Goal: Contribute content: Add original content to the website for others to see

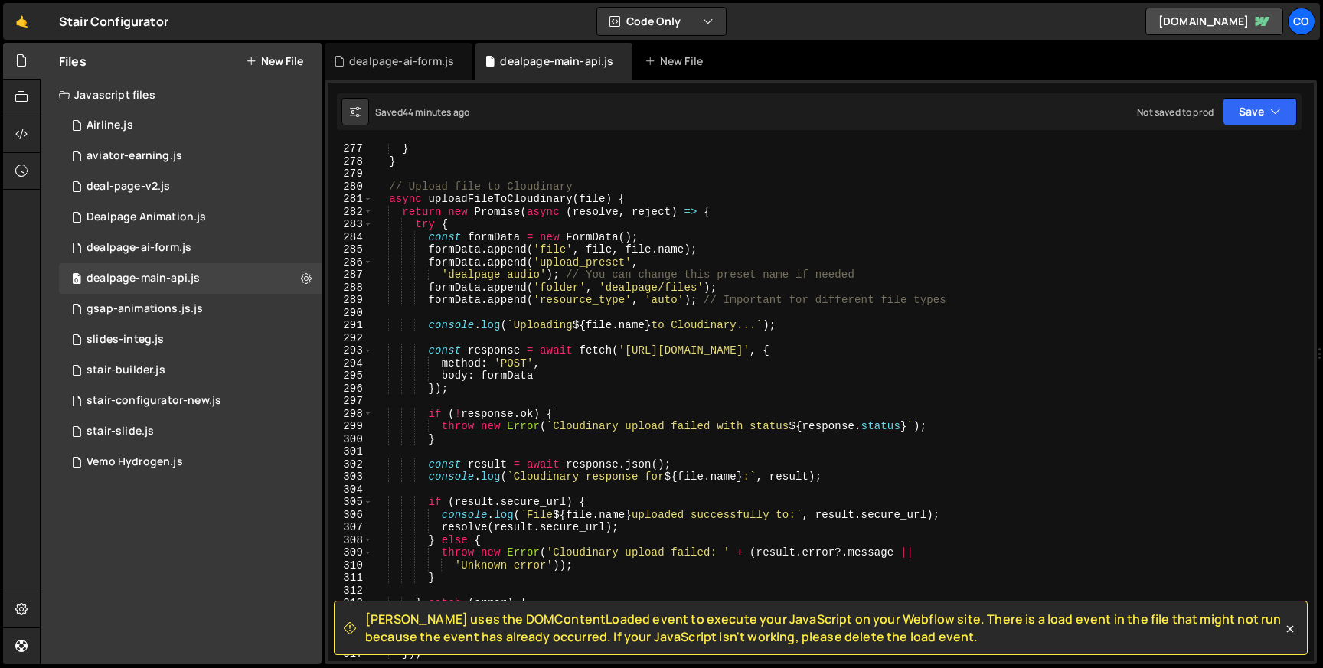
scroll to position [3482, 0]
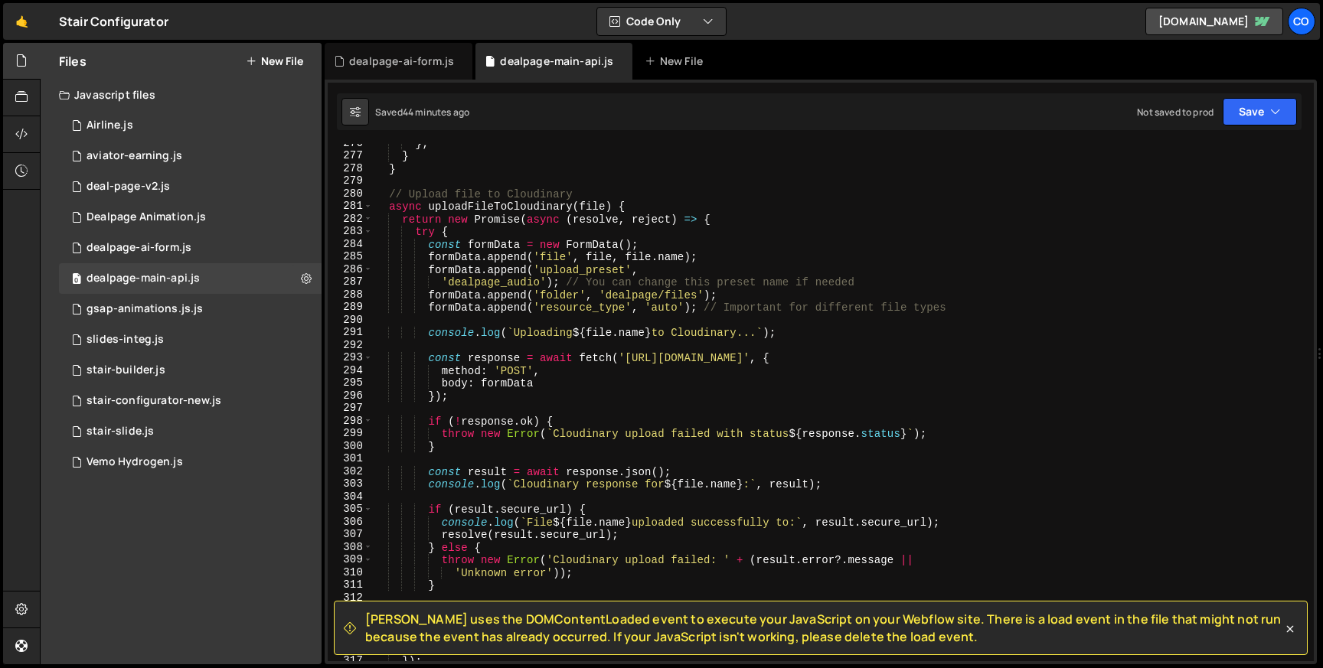
type textarea "formData.append('folder', 'dealpage/files');"
click at [685, 298] on div "} ; } } // Upload file to Cloudinary async uploadFileToCloudinary ( file ) { re…" at bounding box center [840, 408] width 935 height 543
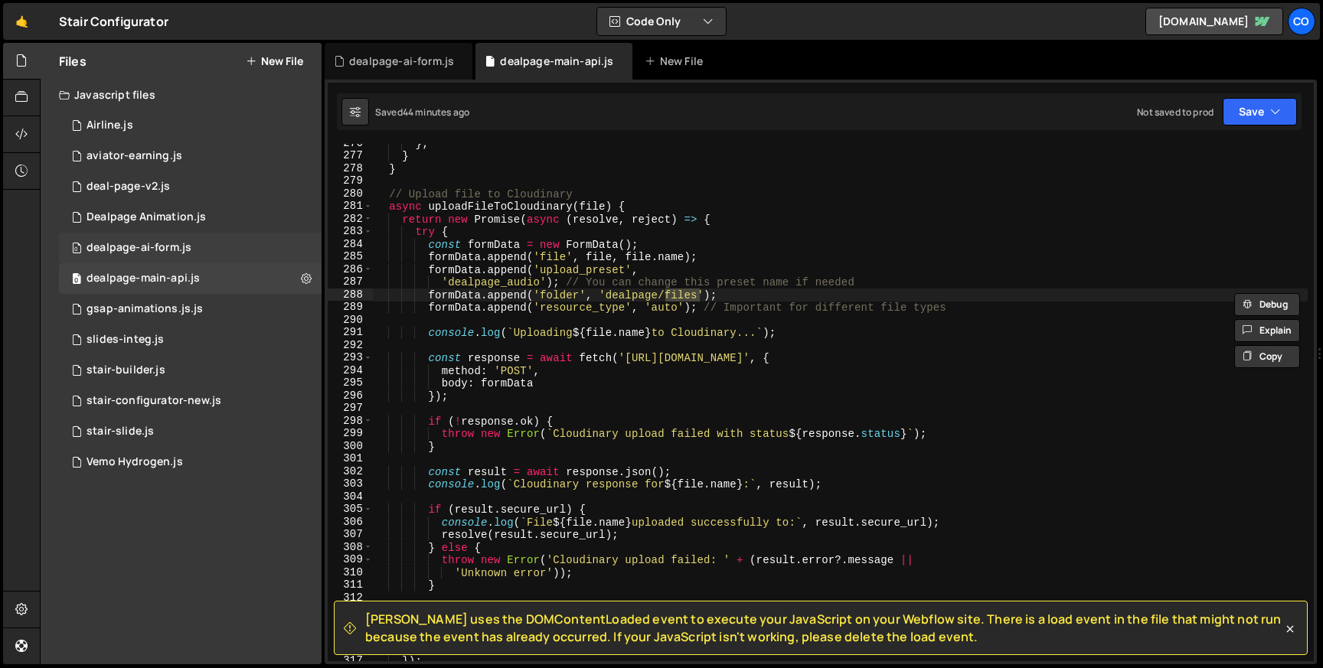
click at [197, 242] on div "0 dealpage-ai-form.js 0" at bounding box center [190, 248] width 263 height 31
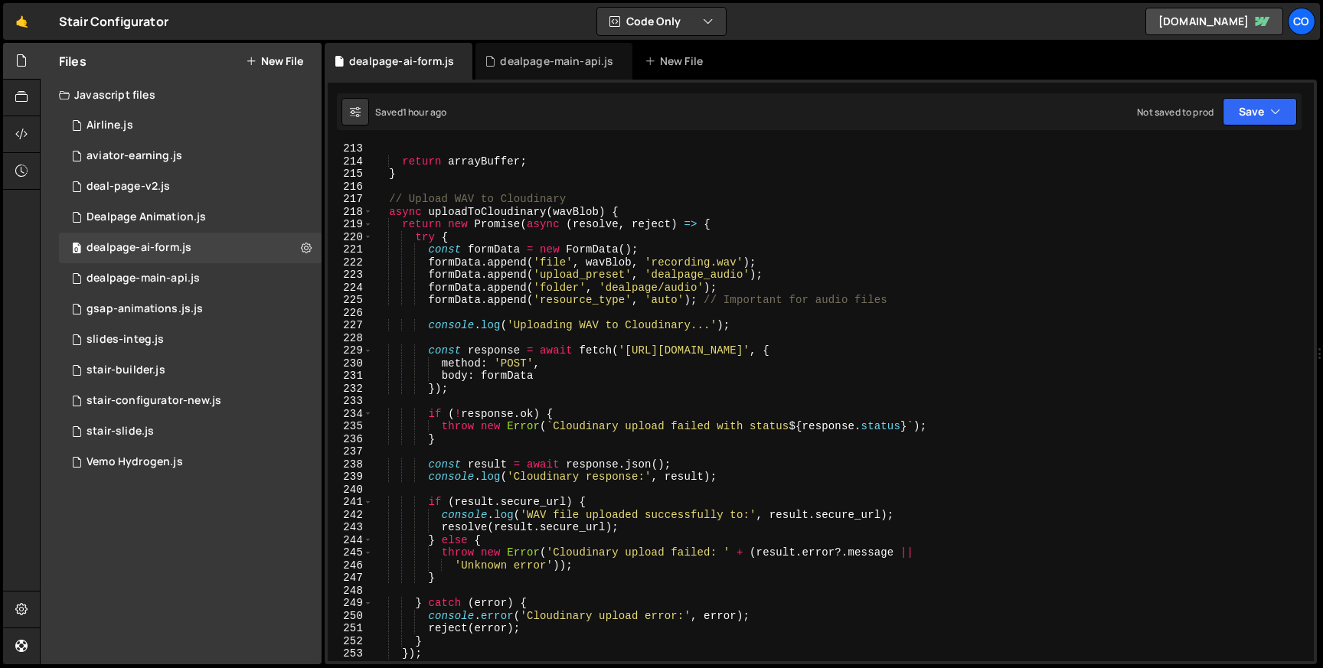
scroll to position [2674, 0]
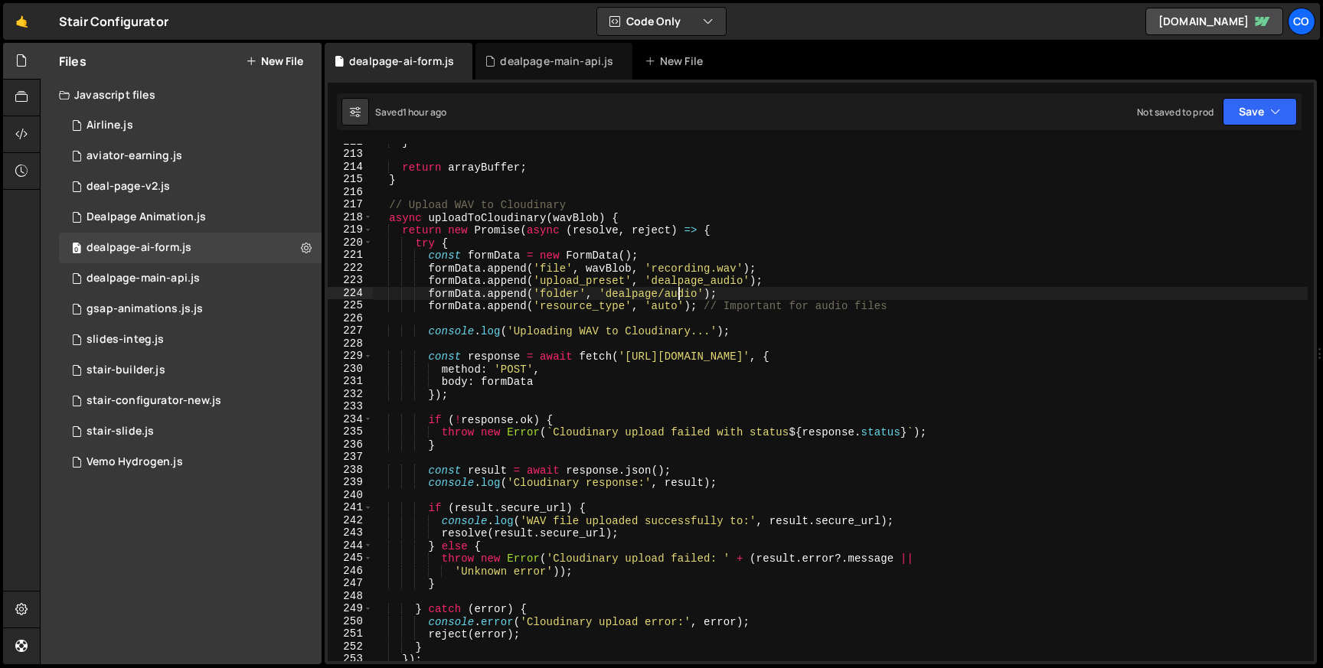
click at [680, 292] on div "} return arrayBuffer ; } // Upload WAV to Cloudinary async uploadToCloudinary (…" at bounding box center [840, 407] width 935 height 543
type textarea "formData.append('folder', 'dealpage/audio');"
click at [680, 292] on div "} return arrayBuffer ; } // Upload WAV to Cloudinary async uploadToCloudinary (…" at bounding box center [840, 407] width 935 height 543
click at [216, 276] on div "0 dealpage-main-api.js 0" at bounding box center [190, 278] width 263 height 31
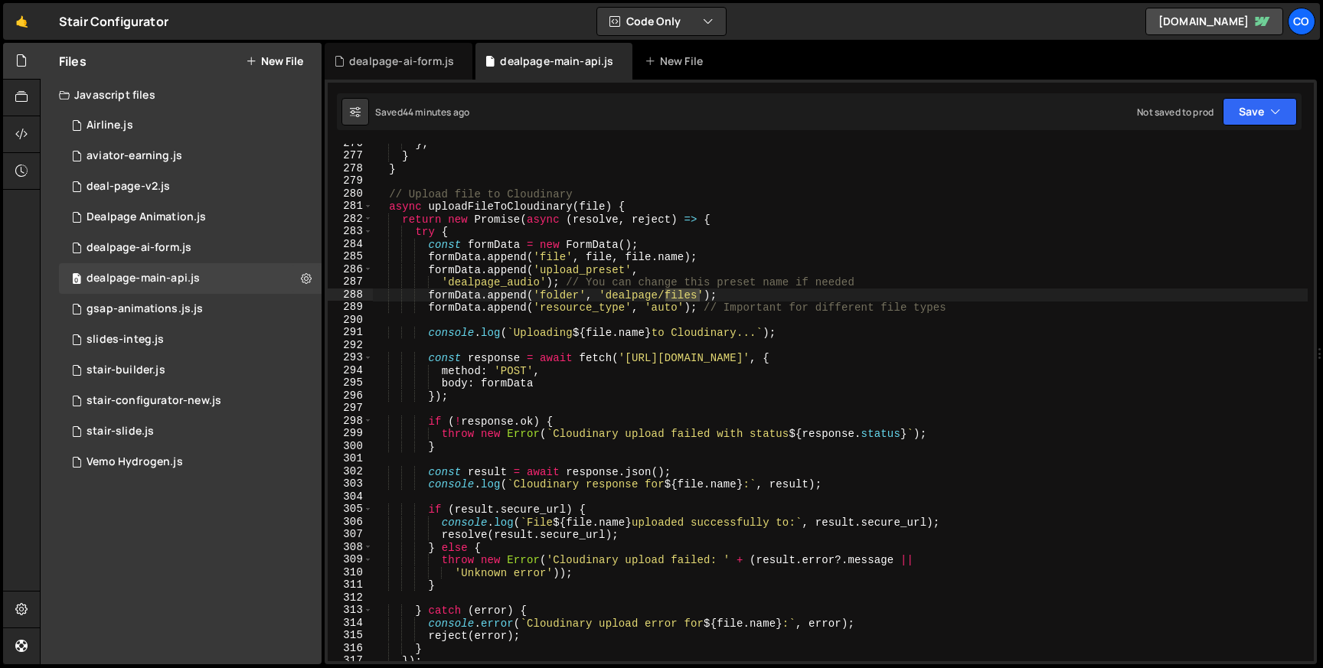
click at [681, 298] on div "} ; } } // Upload file to Cloudinary async uploadFileToCloudinary ( file ) { re…" at bounding box center [840, 403] width 935 height 518
click at [681, 298] on div "} ; } } // Upload file to Cloudinary async uploadFileToCloudinary ( file ) { re…" at bounding box center [840, 408] width 935 height 543
paste textarea "audio"
drag, startPoint x: 564, startPoint y: 282, endPoint x: 1018, endPoint y: 282, distance: 454.8
click at [1018, 282] on div "} ; } } // Upload file to Cloudinary async uploadFileToCloudinary ( file ) { re…" at bounding box center [840, 408] width 935 height 543
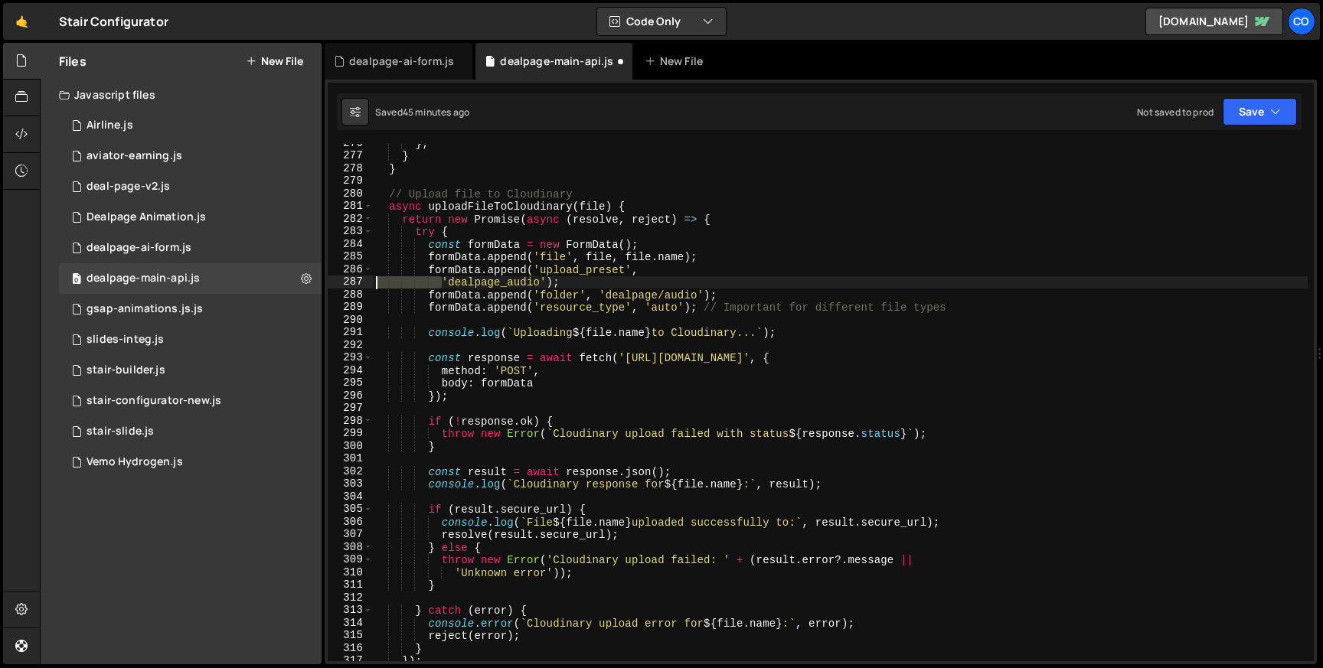
drag, startPoint x: 442, startPoint y: 283, endPoint x: 338, endPoint y: 283, distance: 103.4
click at [338, 283] on div "'dealpage_audio'); 276 277 278 279 280 281 282 283 284 285 286 287 288 289 290 …" at bounding box center [821, 403] width 986 height 518
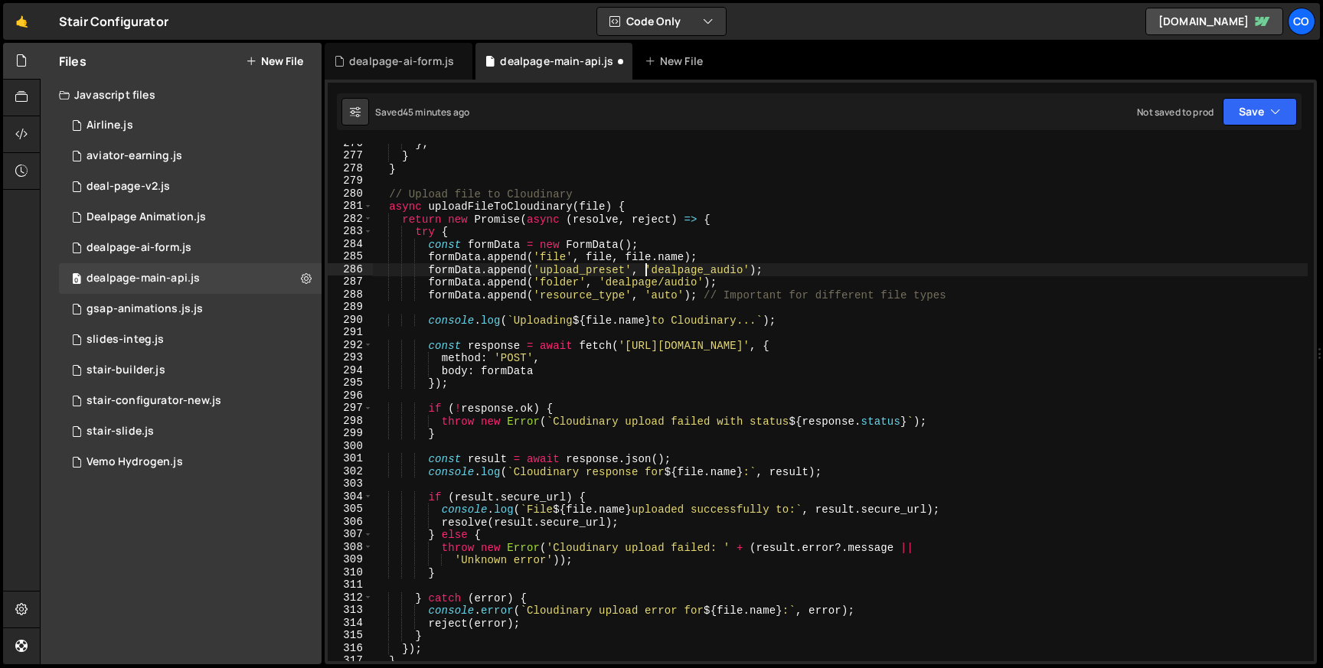
scroll to position [0, 18]
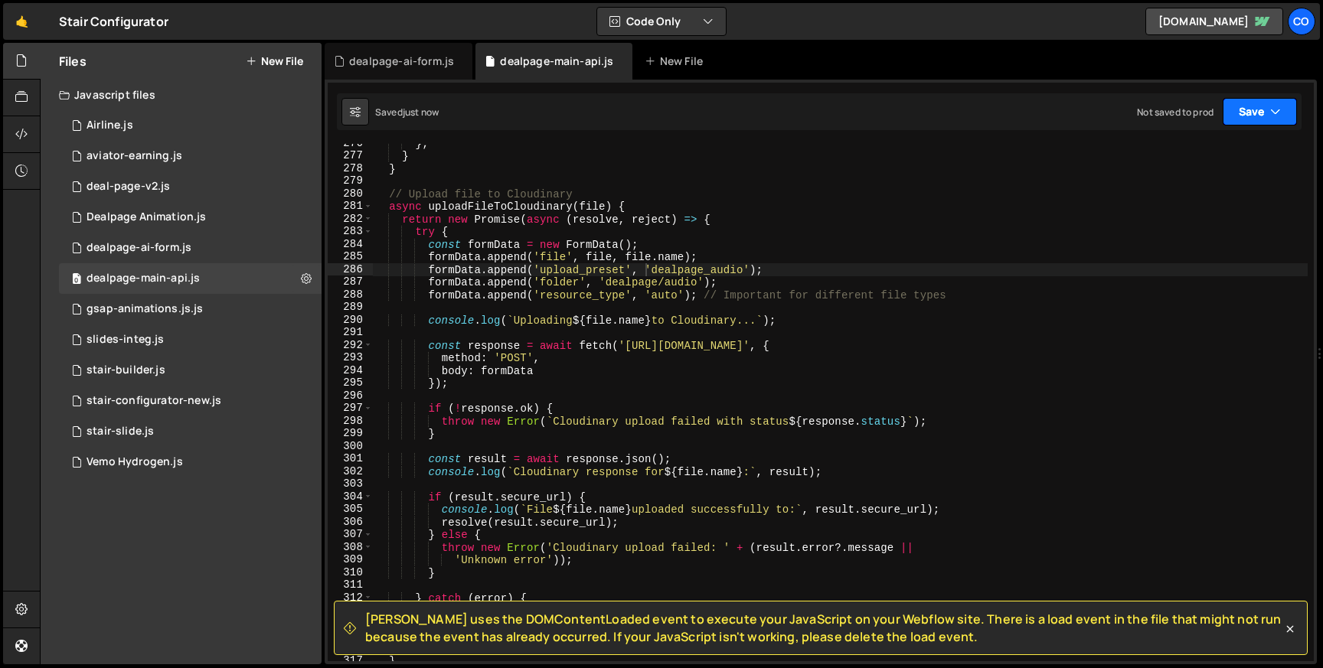
click at [1260, 118] on button "Save" at bounding box center [1260, 112] width 74 height 28
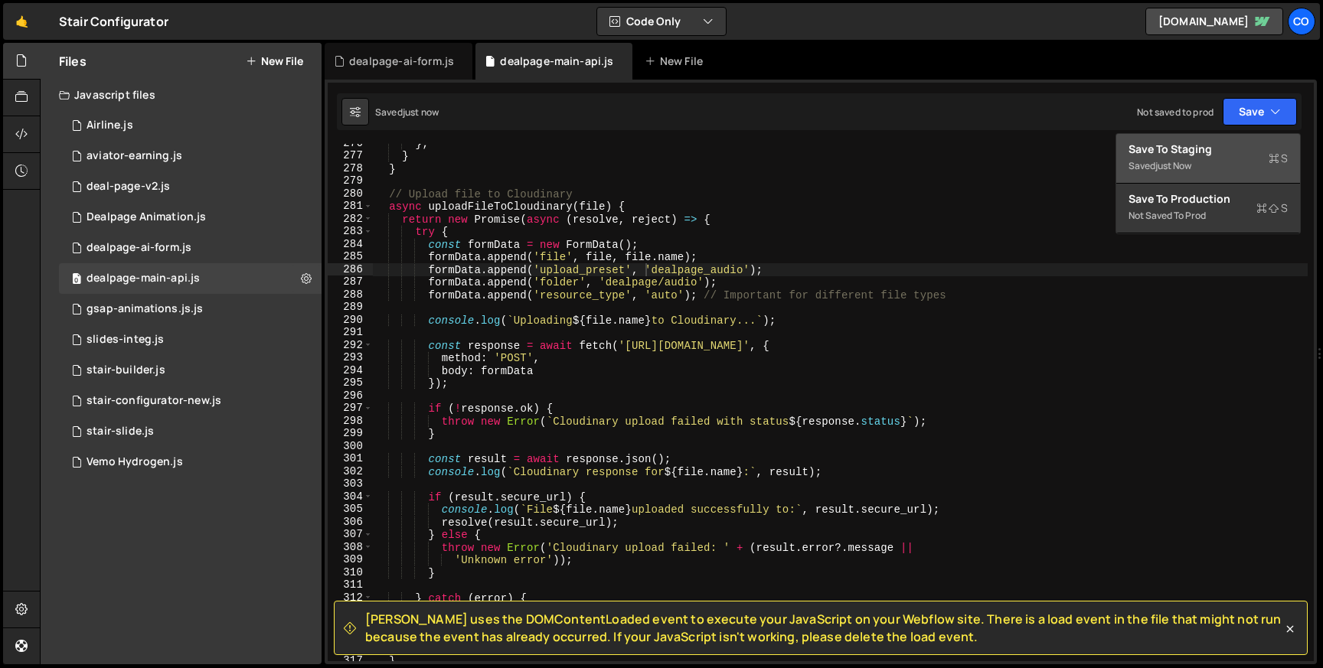
click at [1201, 140] on button "Save to Staging S Saved just now" at bounding box center [1208, 159] width 184 height 50
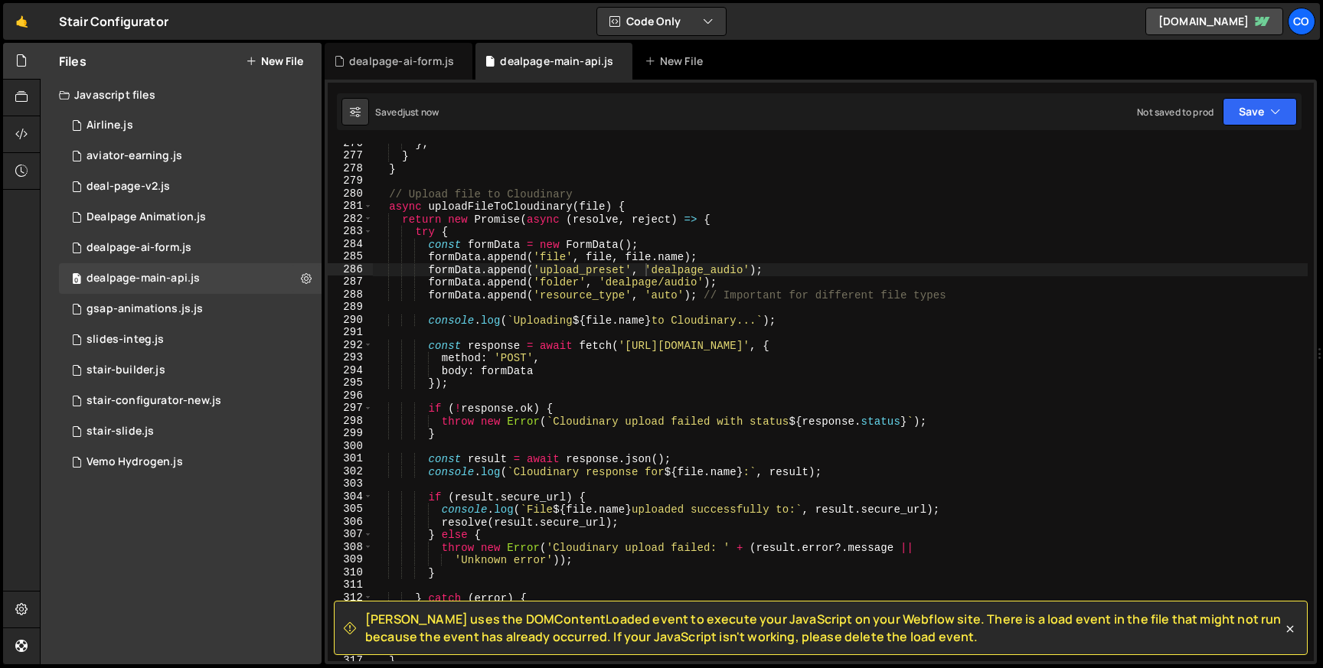
click at [694, 297] on div "} ; } } // Upload file to Cloudinary async uploadFileToCloudinary ( file ) { re…" at bounding box center [840, 408] width 935 height 543
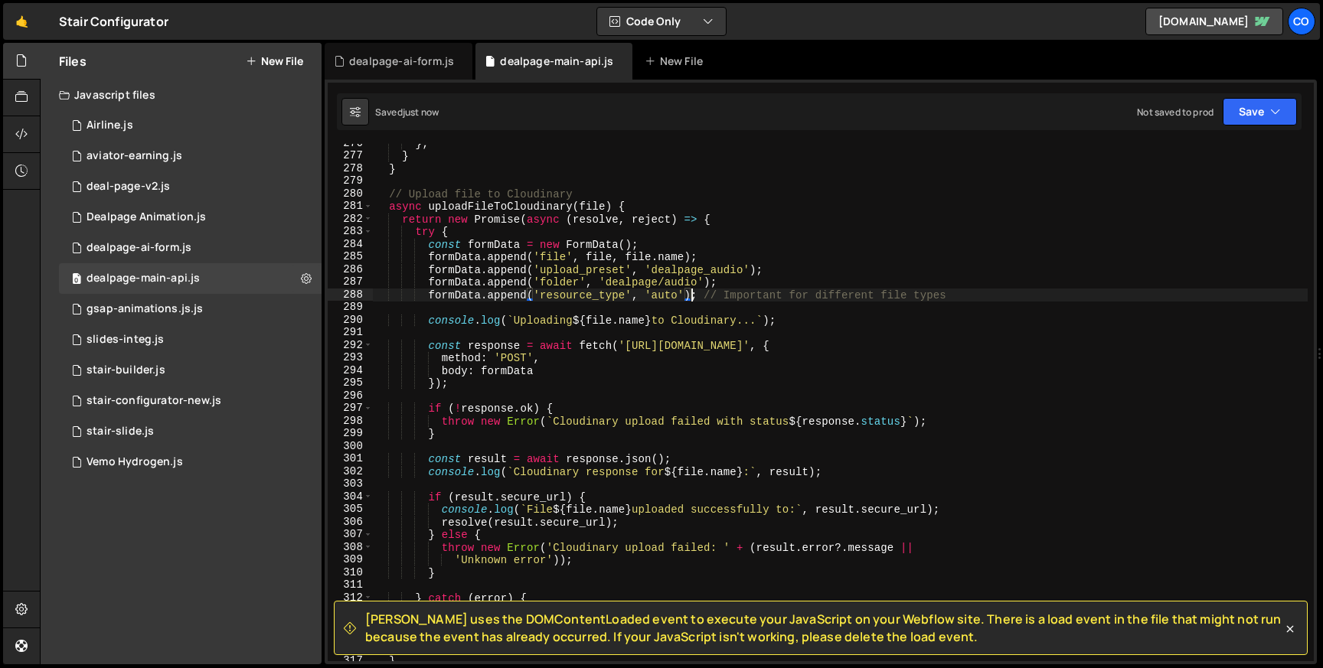
click at [694, 297] on div "} ; } } // Upload file to Cloudinary async uploadFileToCloudinary ( file ) { re…" at bounding box center [840, 408] width 935 height 543
click at [697, 299] on div "} ; } } // Upload file to Cloudinary async uploadFileToCloudinary ( file ) { re…" at bounding box center [840, 408] width 935 height 543
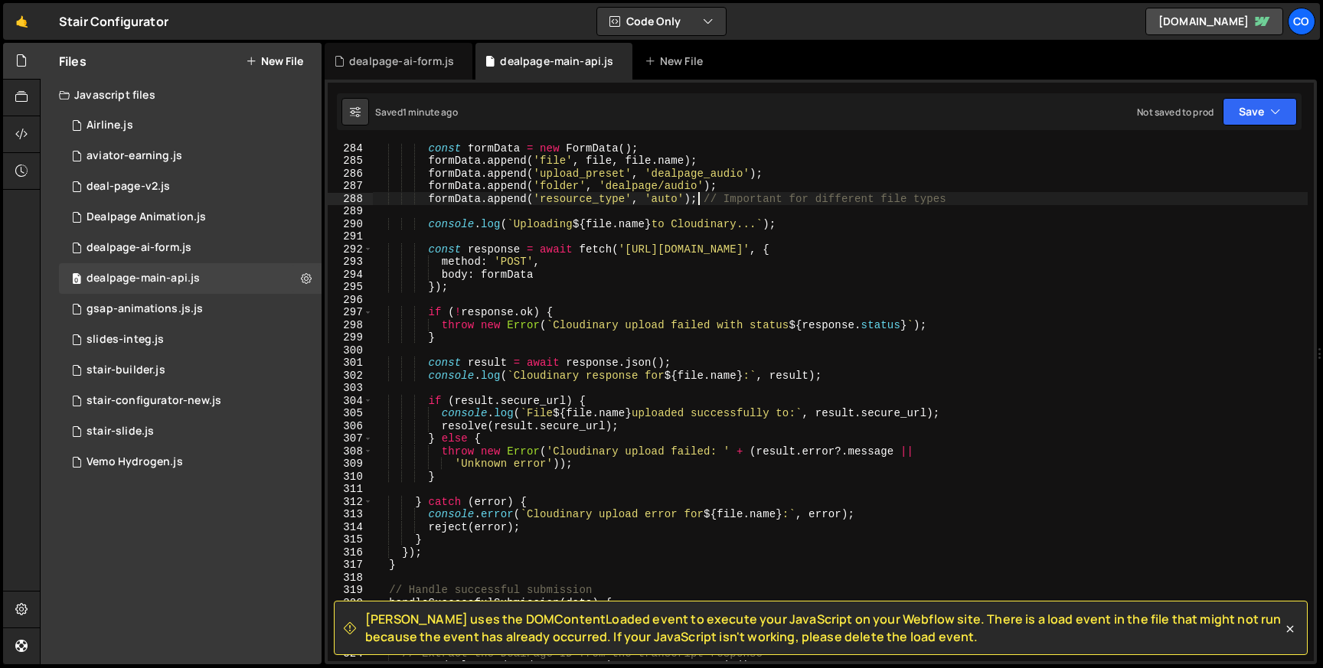
scroll to position [3578, 0]
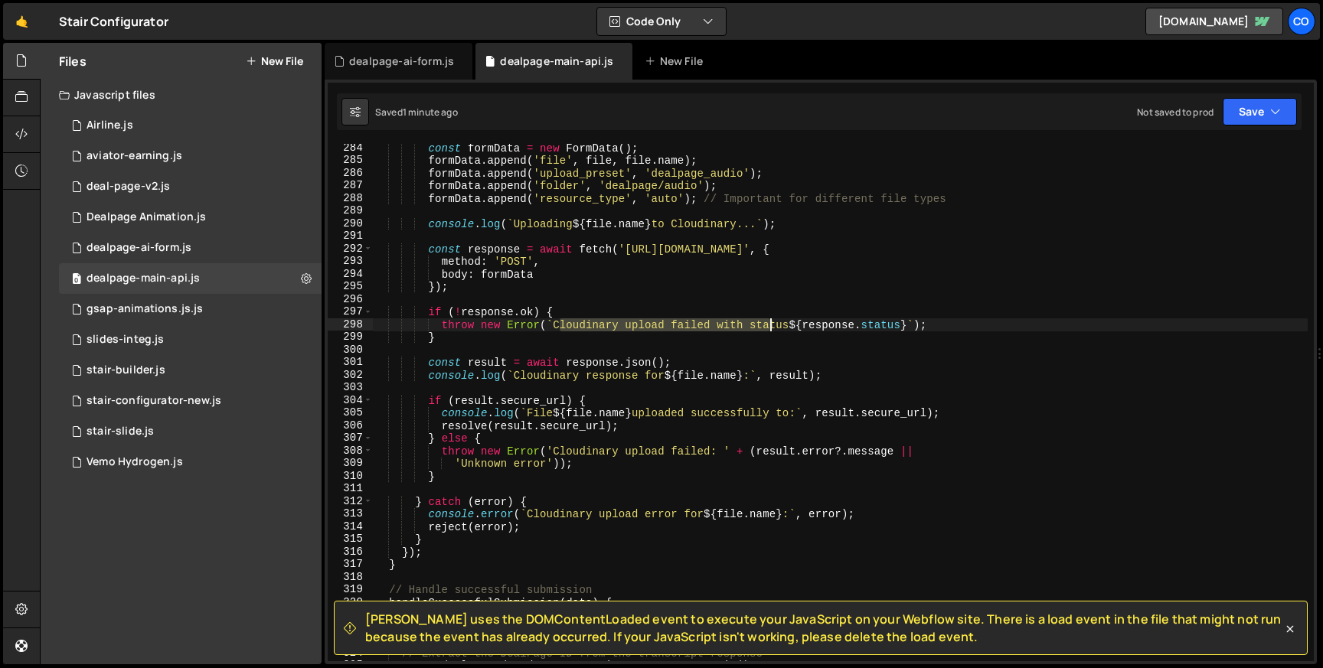
drag, startPoint x: 559, startPoint y: 325, endPoint x: 772, endPoint y: 322, distance: 212.9
click at [772, 322] on div "const formData = new FormData ( ) ; formData . append ( 'file' , file , file . …" at bounding box center [840, 413] width 935 height 543
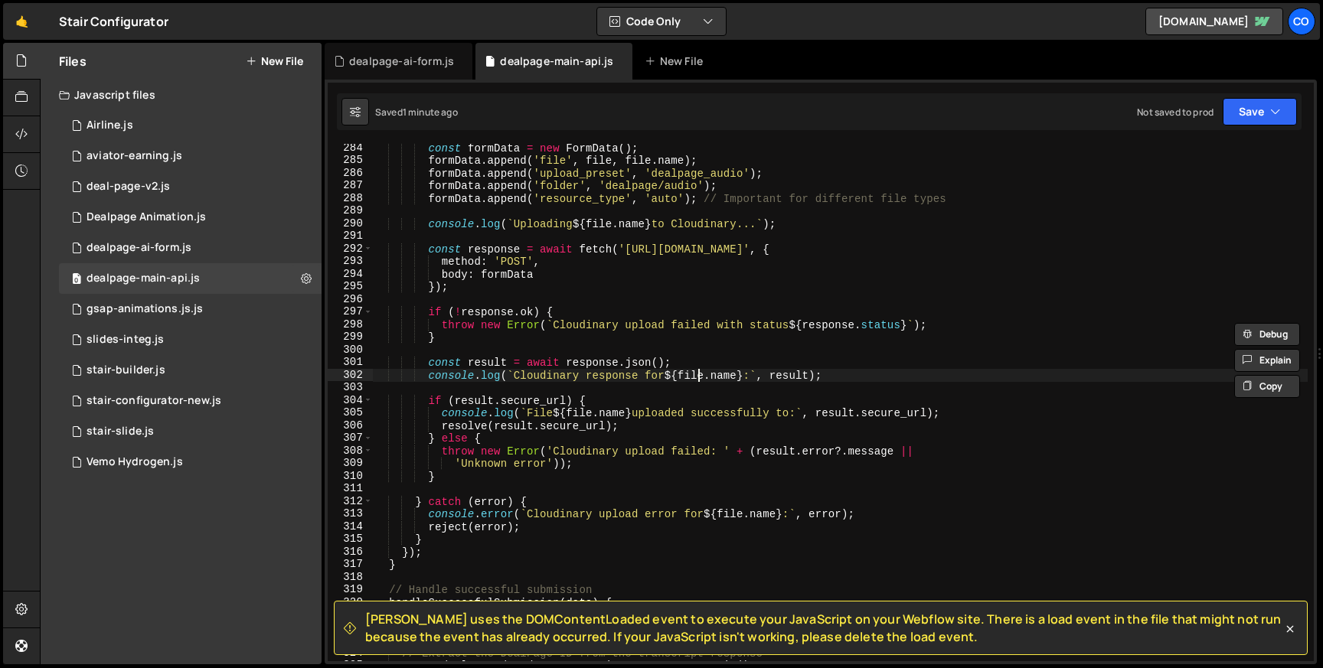
click at [698, 379] on div "const formData = new FormData ( ) ; formData . append ( 'file' , file , file . …" at bounding box center [840, 413] width 935 height 543
click at [723, 371] on div "const formData = new FormData ( ) ; formData . append ( 'file' , file , file . …" at bounding box center [840, 413] width 935 height 543
click at [694, 376] on div "const formData = new FormData ( ) ; formData . append ( 'file' , file , file . …" at bounding box center [840, 413] width 935 height 543
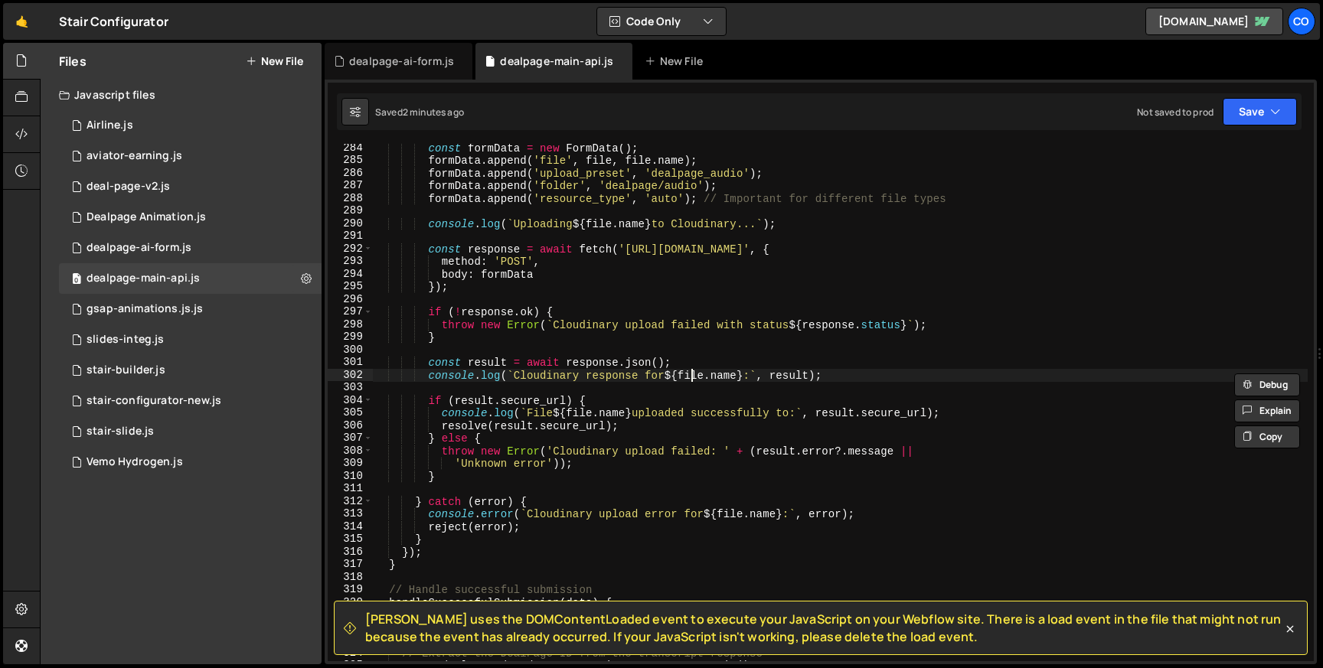
click at [694, 376] on div "const formData = new FormData ( ) ; formData . append ( 'file' , file , file . …" at bounding box center [840, 413] width 935 height 543
click at [791, 373] on div "const formData = new FormData ( ) ; formData . append ( 'file' , file , file . …" at bounding box center [840, 413] width 935 height 543
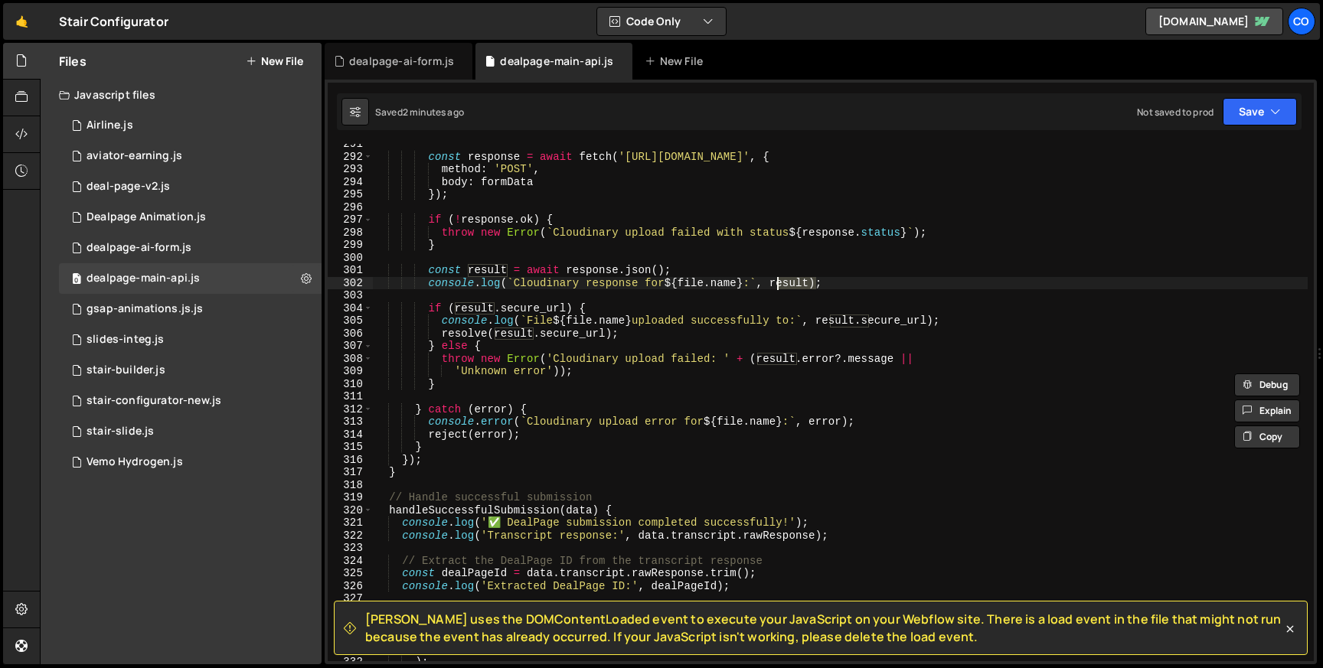
scroll to position [3746, 0]
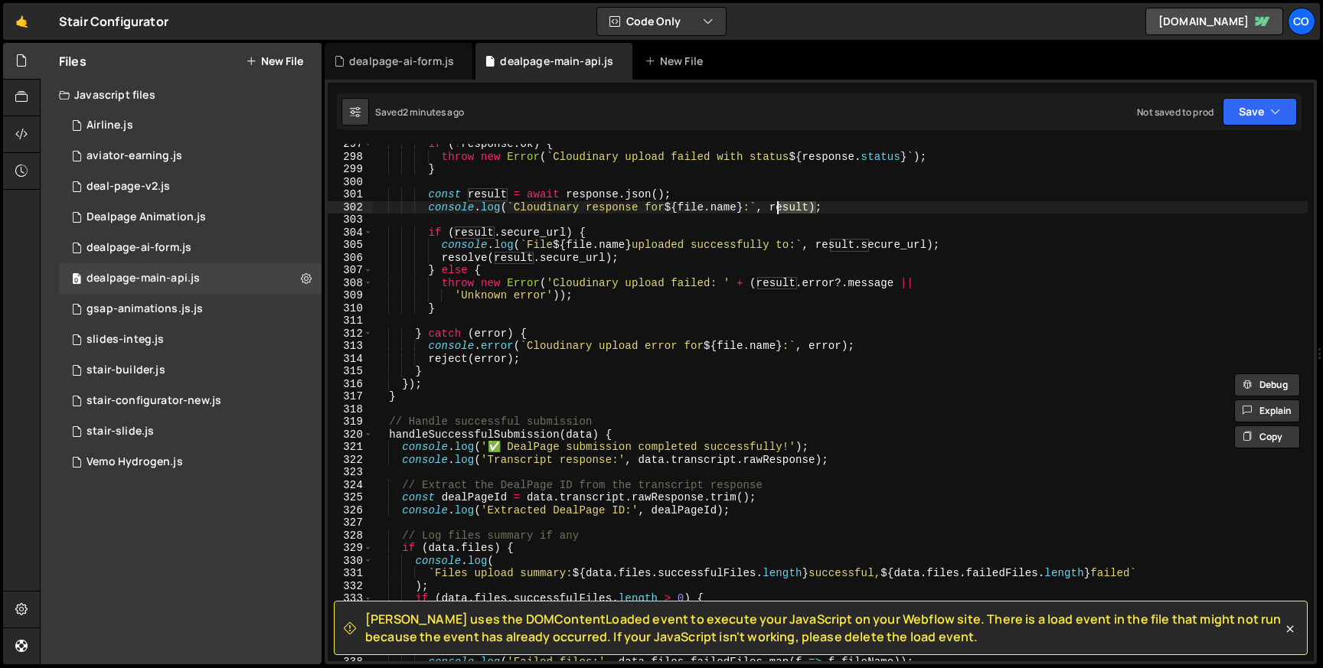
click at [537, 229] on div "if ( ! response . ok ) { throw new Error ( ` Cloudinary upload failed with stat…" at bounding box center [840, 409] width 935 height 543
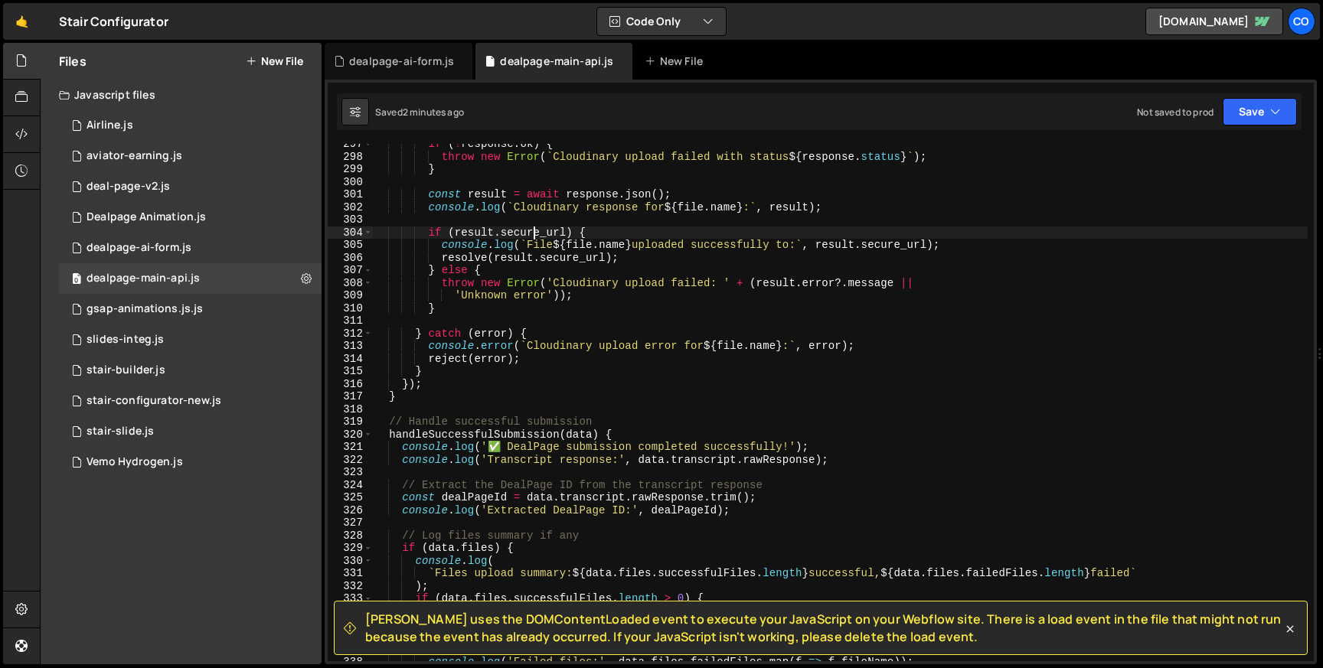
scroll to position [0, 14]
click at [537, 229] on div "if ( ! response . ok ) { throw new Error ( ` Cloudinary upload failed with stat…" at bounding box center [840, 409] width 935 height 543
click at [518, 262] on div "if ( ! response . ok ) { throw new Error ( ` Cloudinary upload failed with stat…" at bounding box center [840, 409] width 935 height 543
click at [565, 262] on div "if ( ! response . ok ) { throw new Error ( ` Cloudinary upload failed with stat…" at bounding box center [840, 409] width 935 height 543
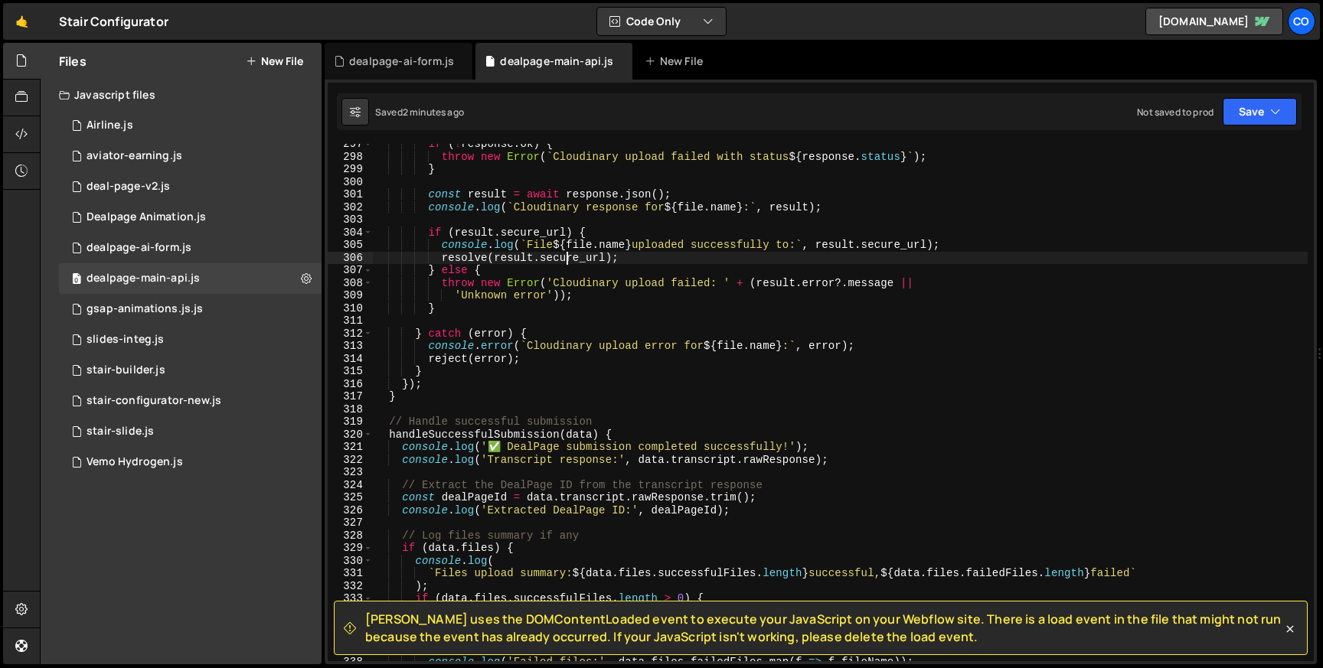
click at [565, 262] on div "if ( ! response . ok ) { throw new Error ( ` Cloudinary upload failed with stat…" at bounding box center [840, 409] width 935 height 543
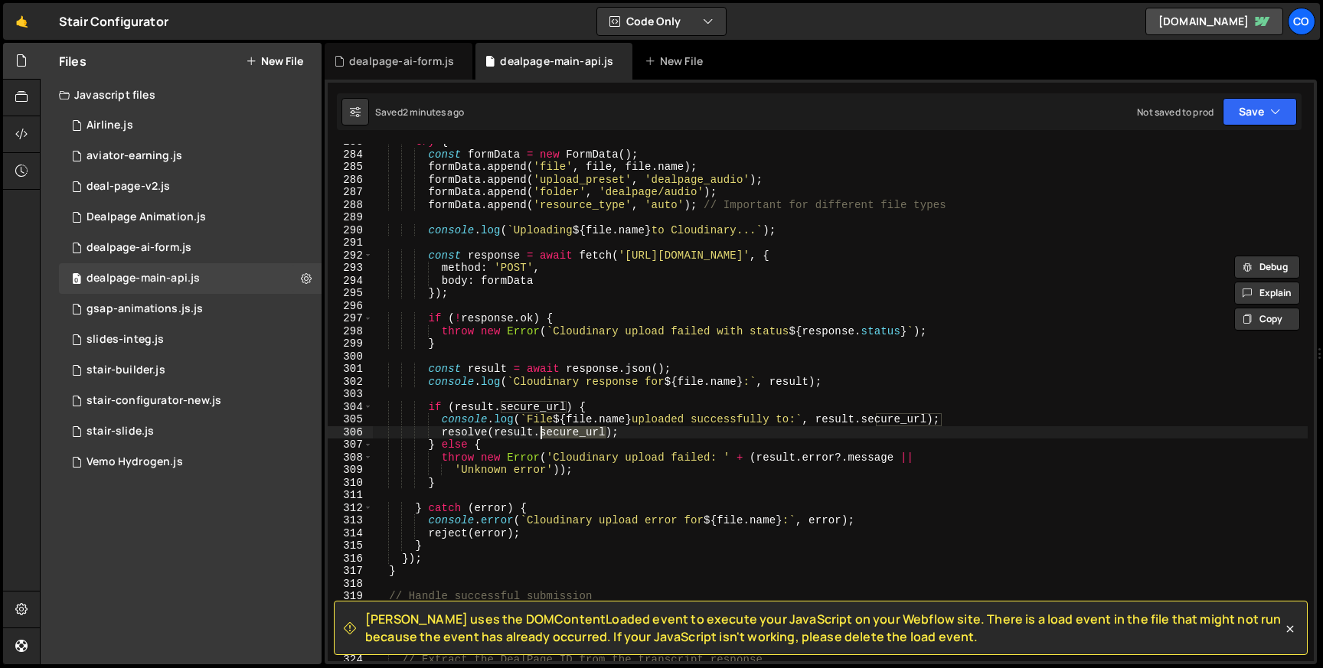
scroll to position [3571, 0]
click at [563, 441] on div "try { const formData = new FormData ( ) ; formData . append ( 'file' , file , f…" at bounding box center [840, 407] width 935 height 543
click at [563, 427] on div "try { const formData = new FormData ( ) ; formData . append ( 'file' , file , f…" at bounding box center [840, 407] width 935 height 543
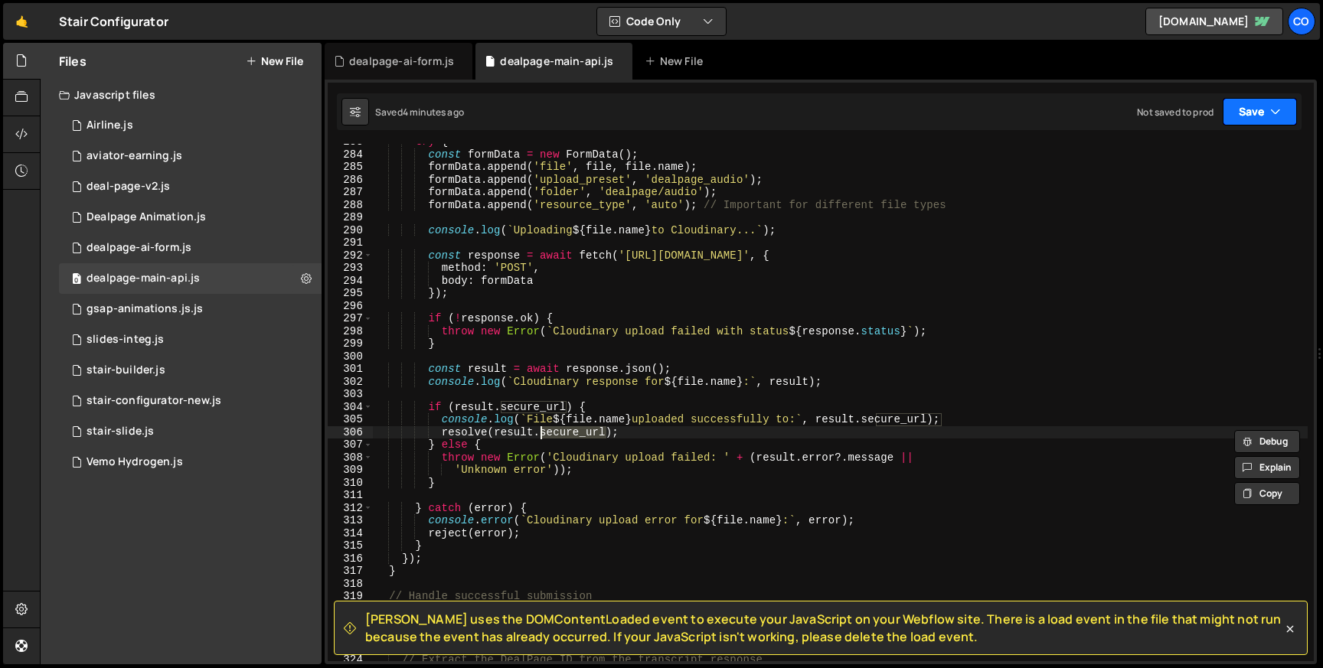
click at [1242, 123] on button "Save" at bounding box center [1260, 112] width 74 height 28
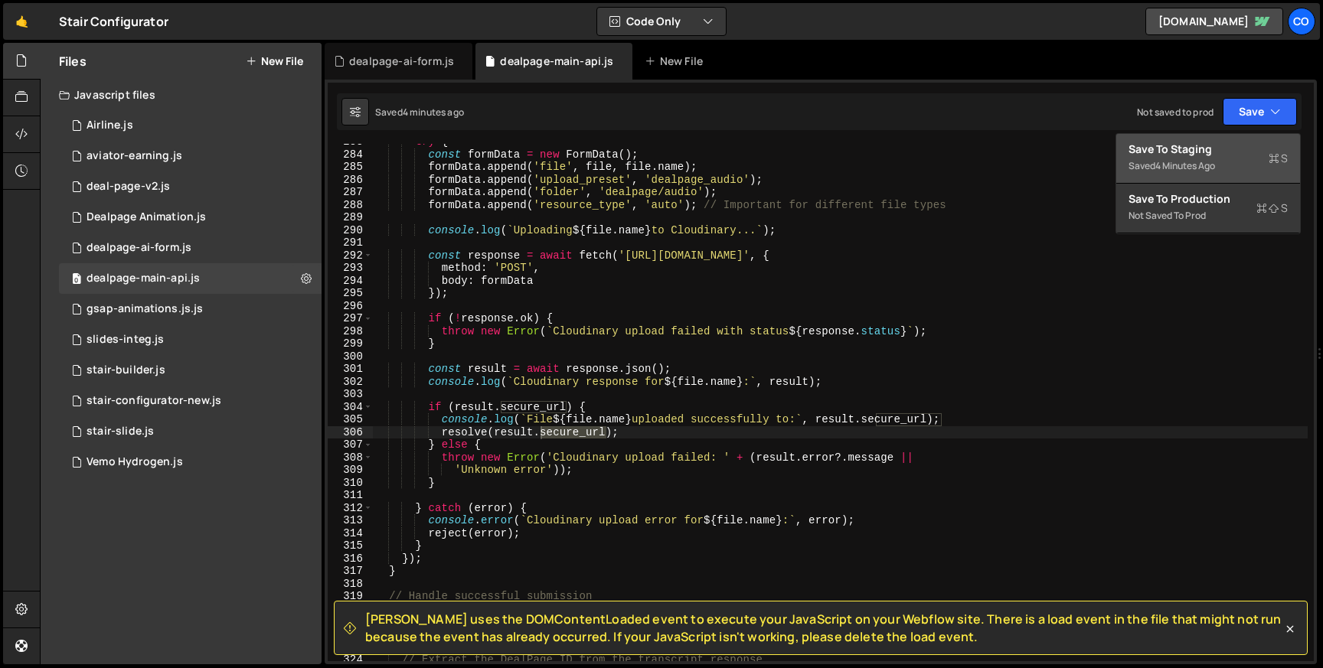
click at [1190, 168] on div "4 minutes ago" at bounding box center [1185, 165] width 60 height 13
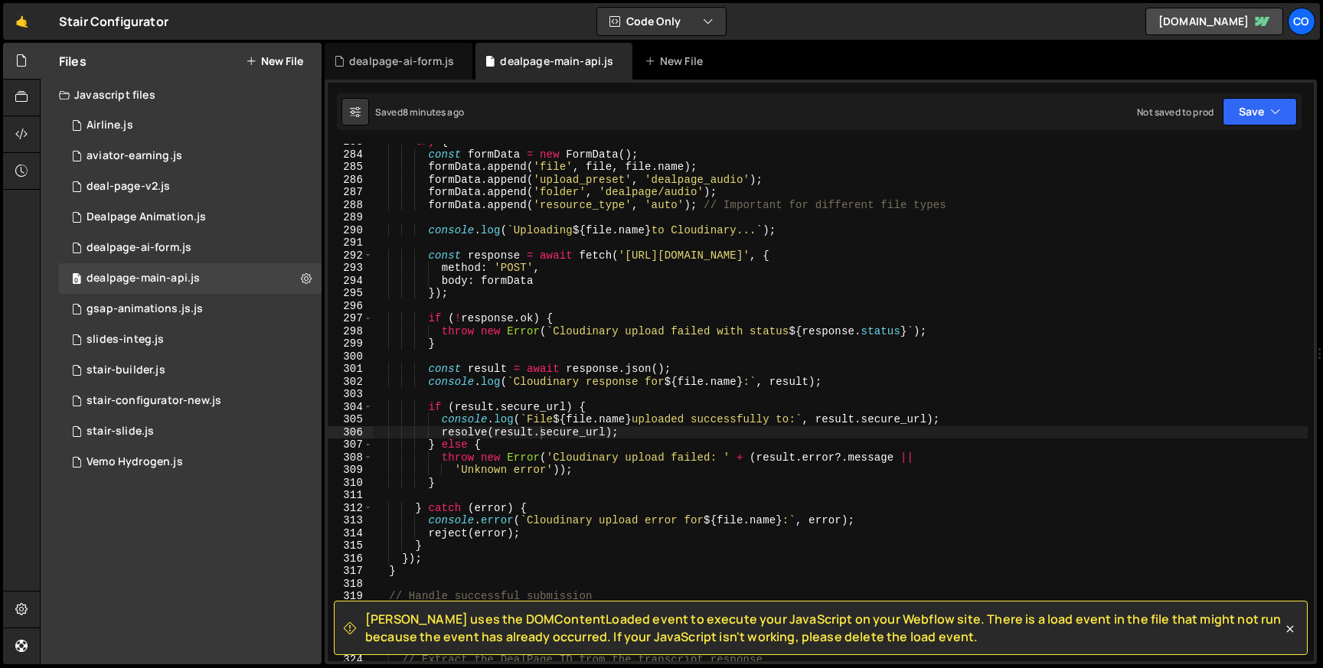
click at [664, 208] on div "try { const formData = new FormData ( ) ; formData . append ( 'file' , file , f…" at bounding box center [840, 407] width 935 height 543
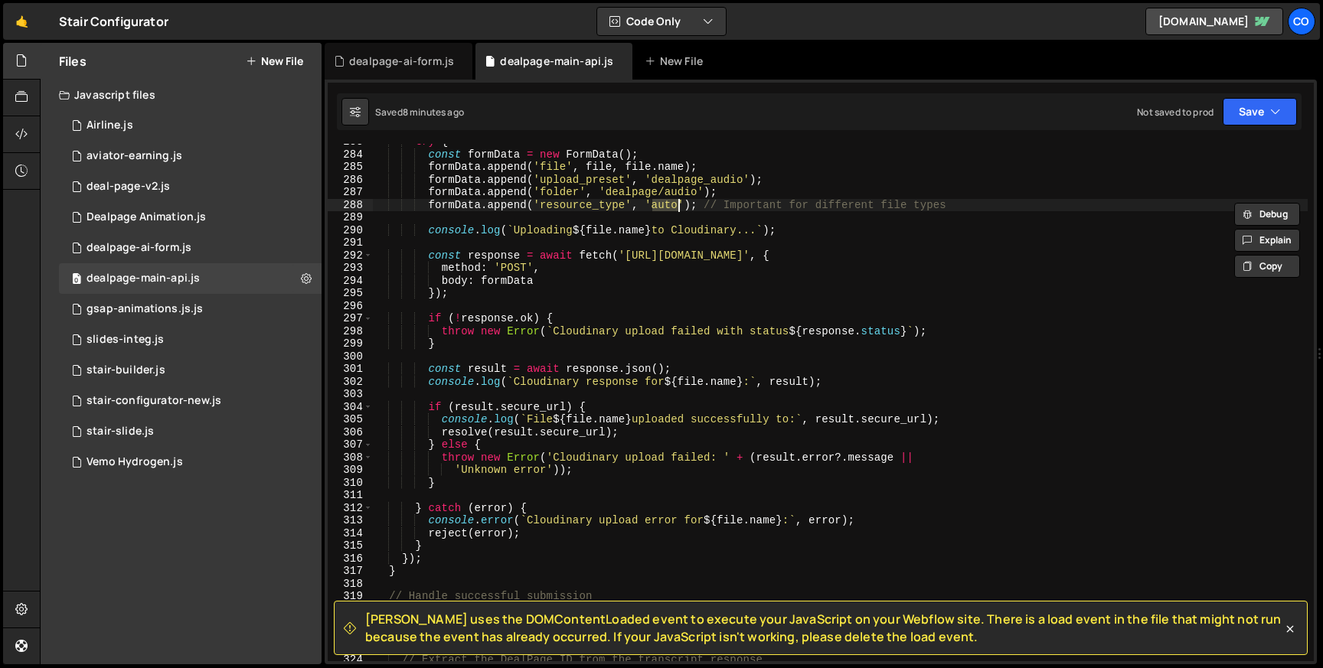
paste textarea "raw"
type textarea "formData.append('resource_type', 'raw'); // Important for different file types"
click at [1269, 122] on button "Save" at bounding box center [1260, 112] width 74 height 28
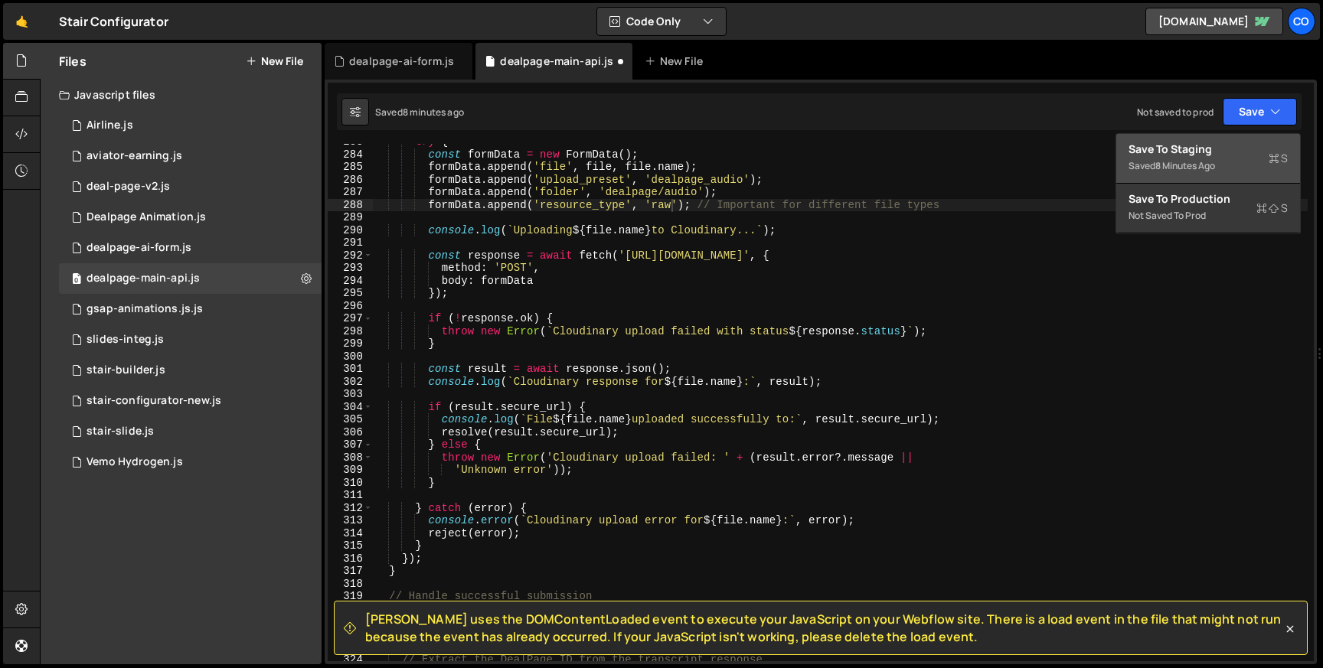
click at [1177, 163] on div "8 minutes ago" at bounding box center [1185, 165] width 60 height 13
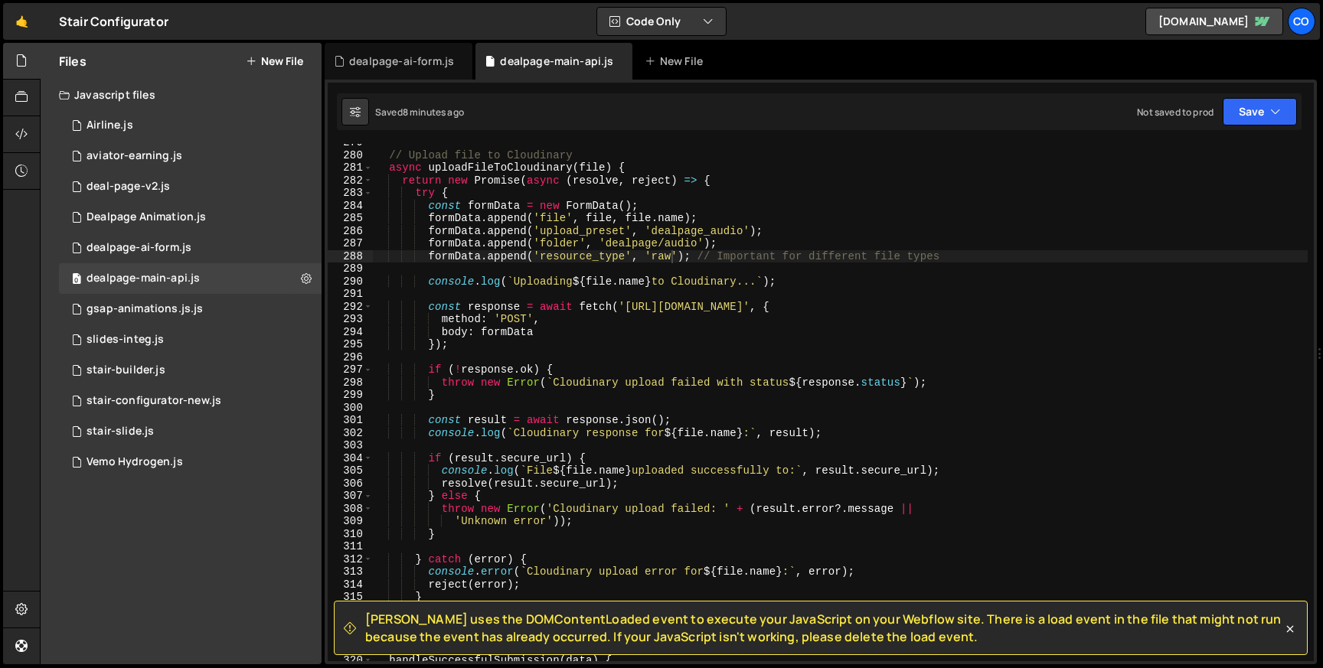
scroll to position [3512, 0]
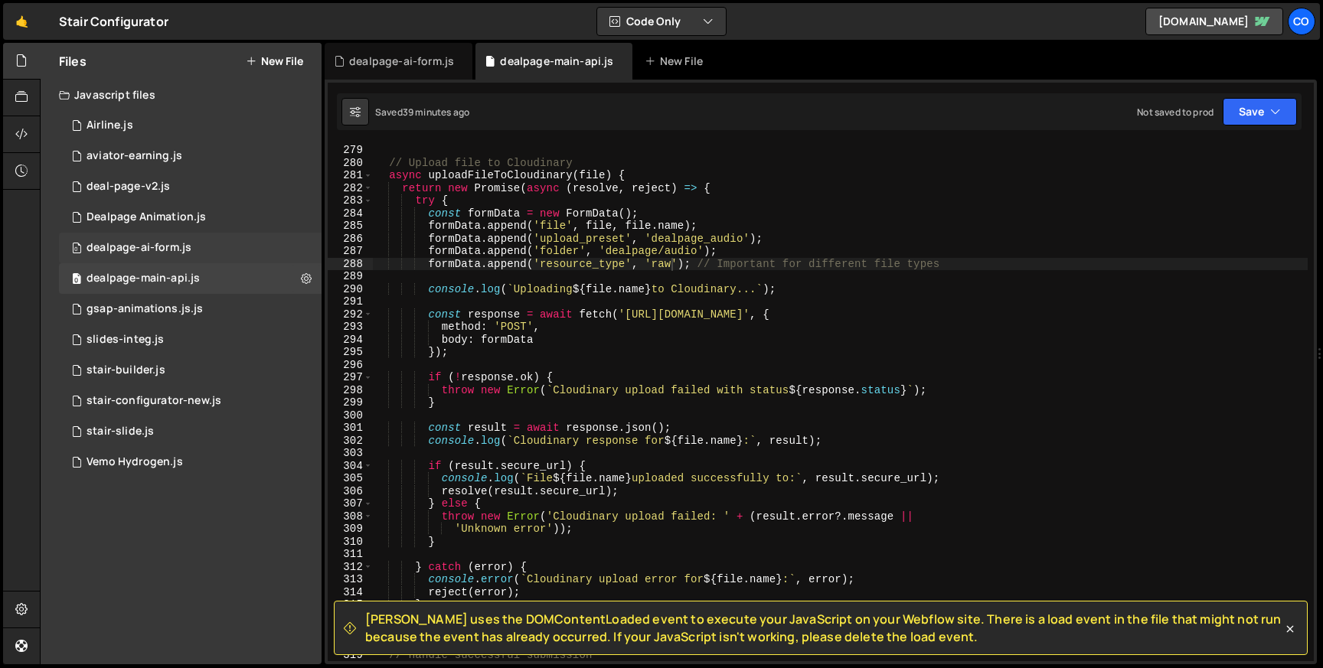
click at [191, 251] on div "0 dealpage-ai-form.js 0" at bounding box center [190, 248] width 263 height 31
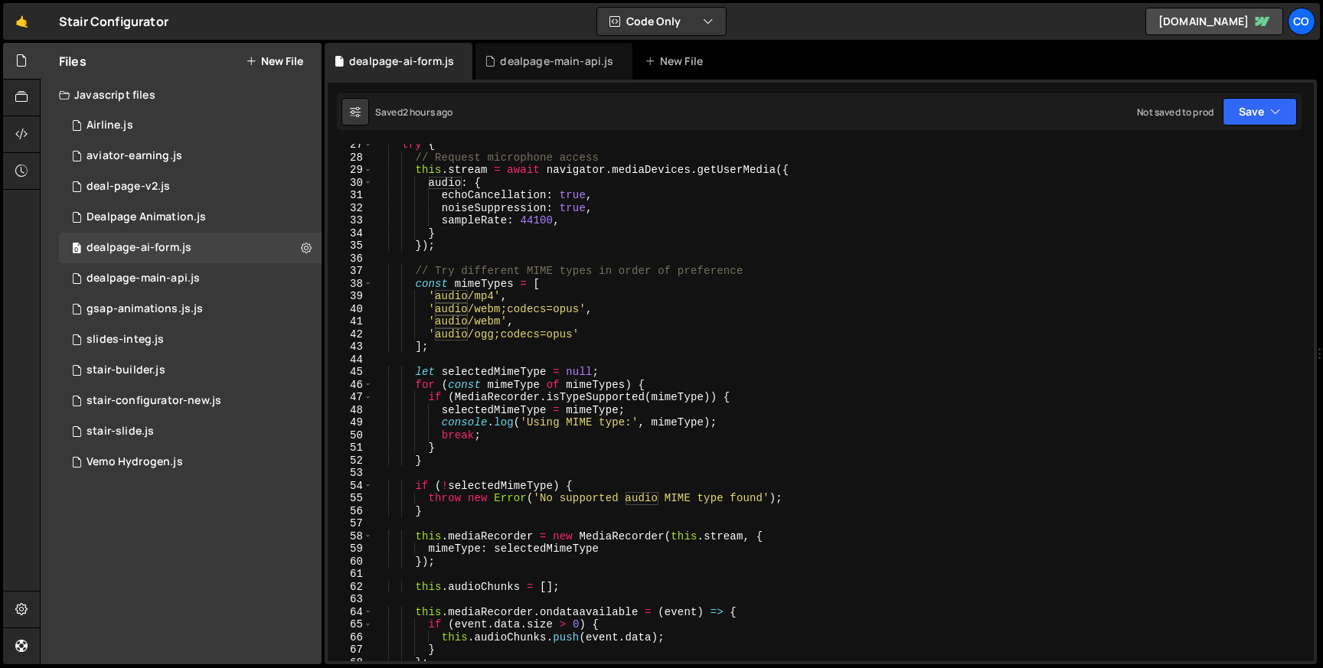
scroll to position [306, 0]
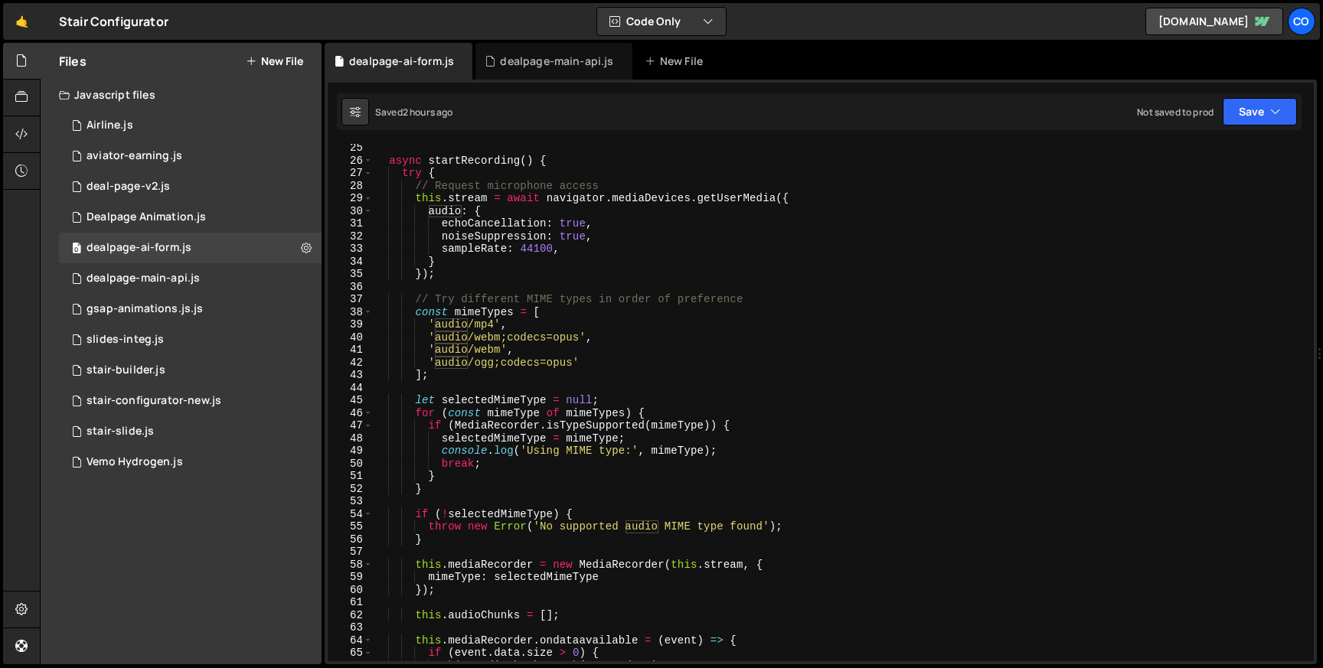
click at [442, 175] on div "async startRecording ( ) { try { // Request microphone access this . stream = a…" at bounding box center [840, 413] width 935 height 543
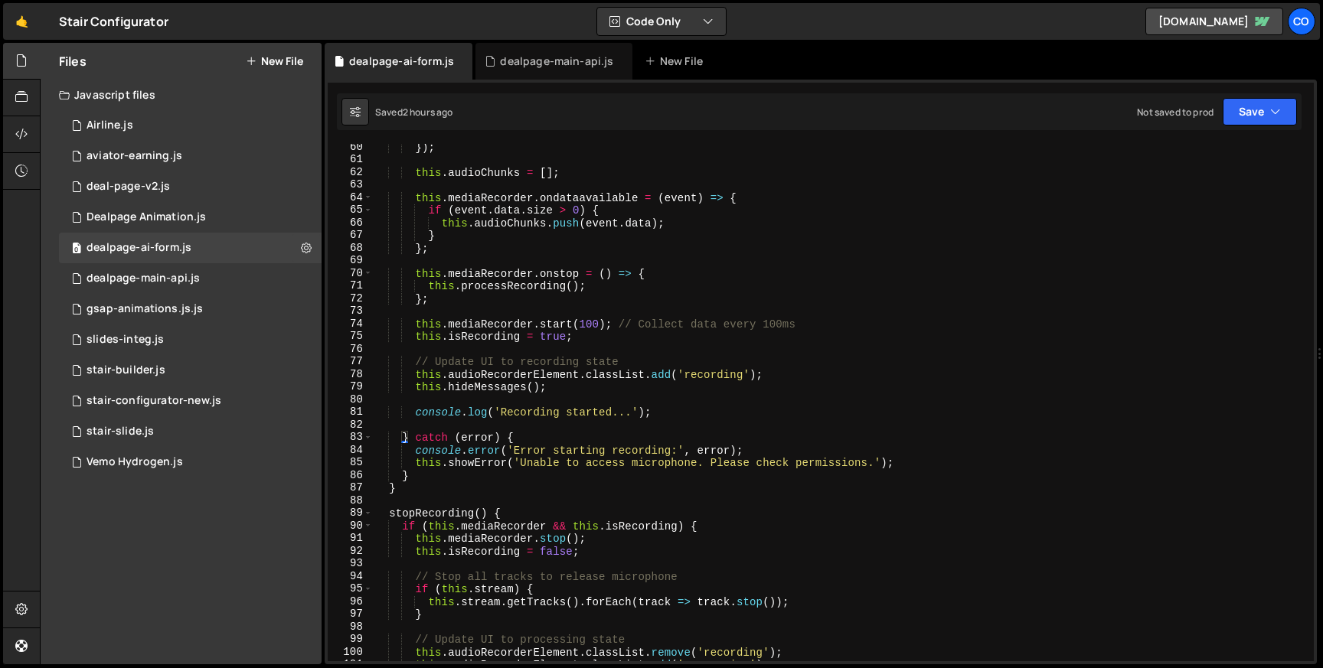
scroll to position [749, 0]
click at [672, 412] on div "}) ; this . audioChunks = [ ] ; this . mediaRecorder . ondataavailable = ( even…" at bounding box center [840, 412] width 935 height 543
type textarea "console.log('Recording started...');"
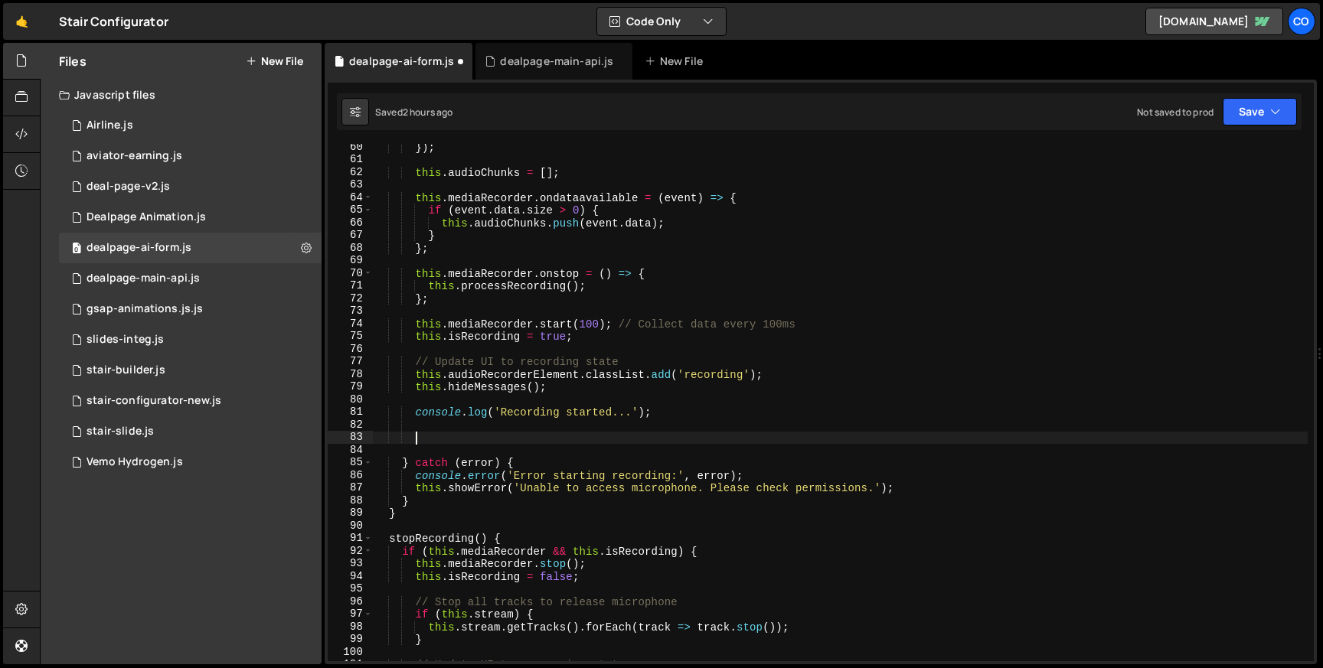
paste textarea "}, 10000);"
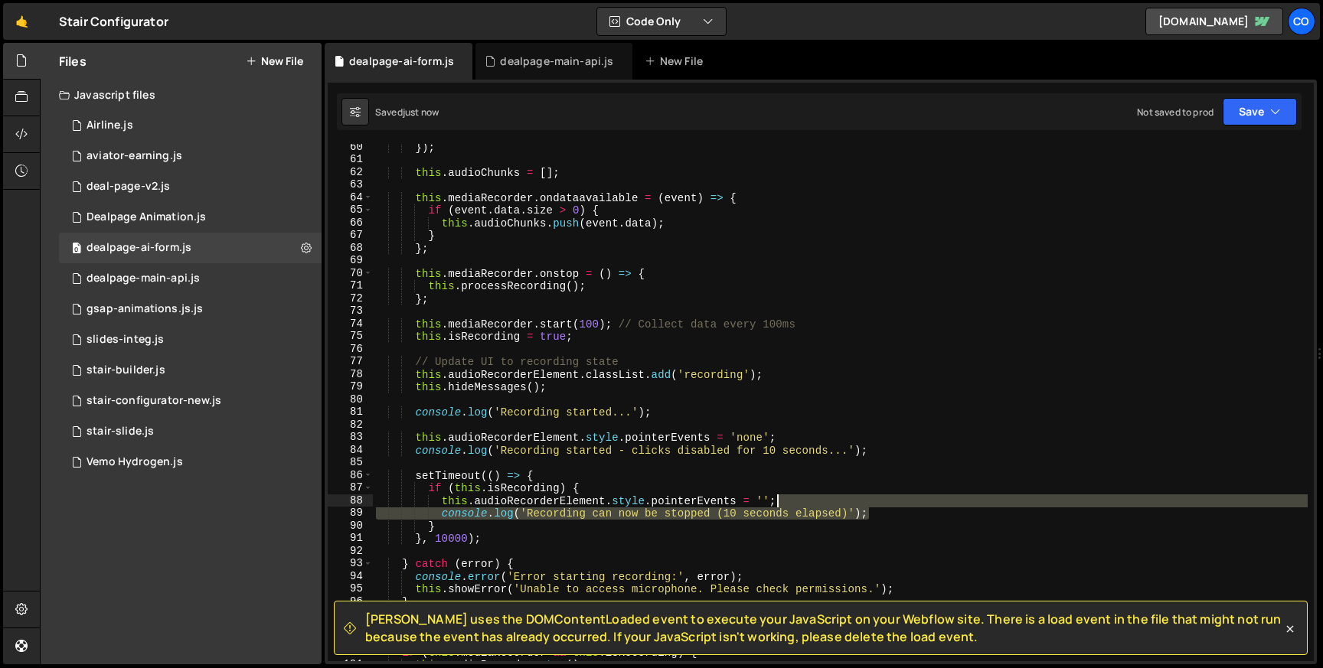
drag, startPoint x: 881, startPoint y: 511, endPoint x: 876, endPoint y: 495, distance: 17.5
click at [876, 495] on div "}) ; this . audioChunks = [ ] ; this . mediaRecorder . ondataavailable = ( even…" at bounding box center [840, 412] width 935 height 543
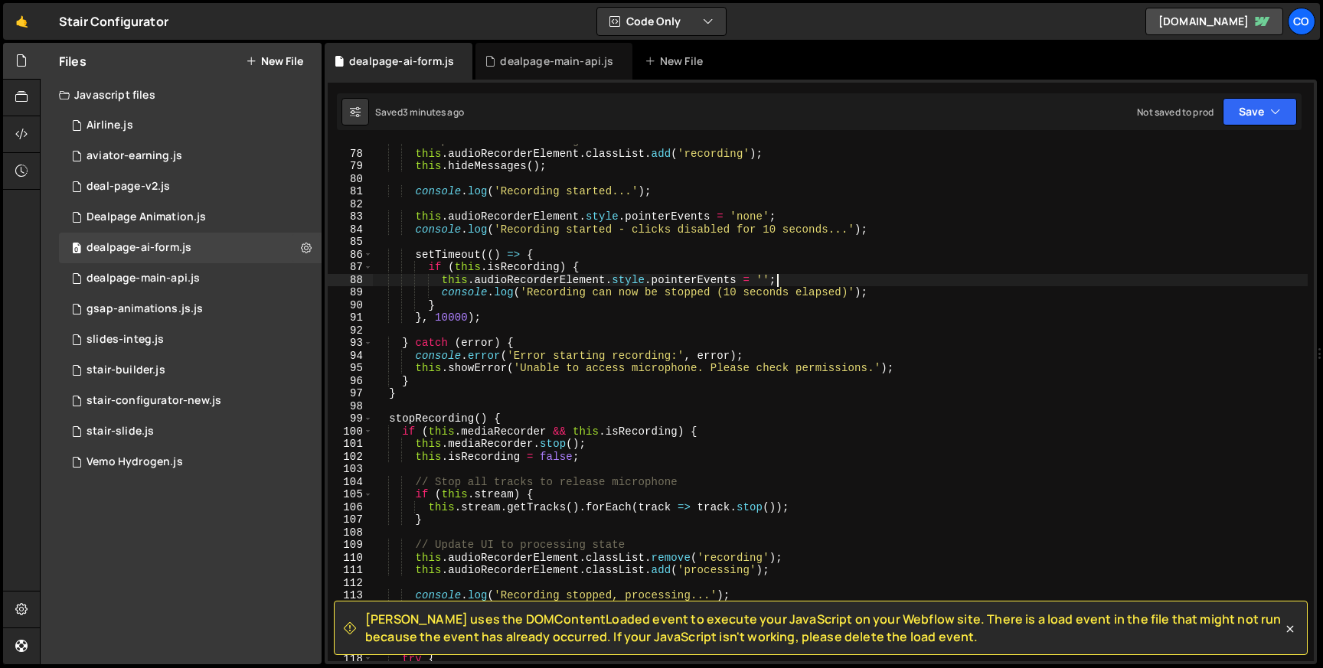
scroll to position [966, 0]
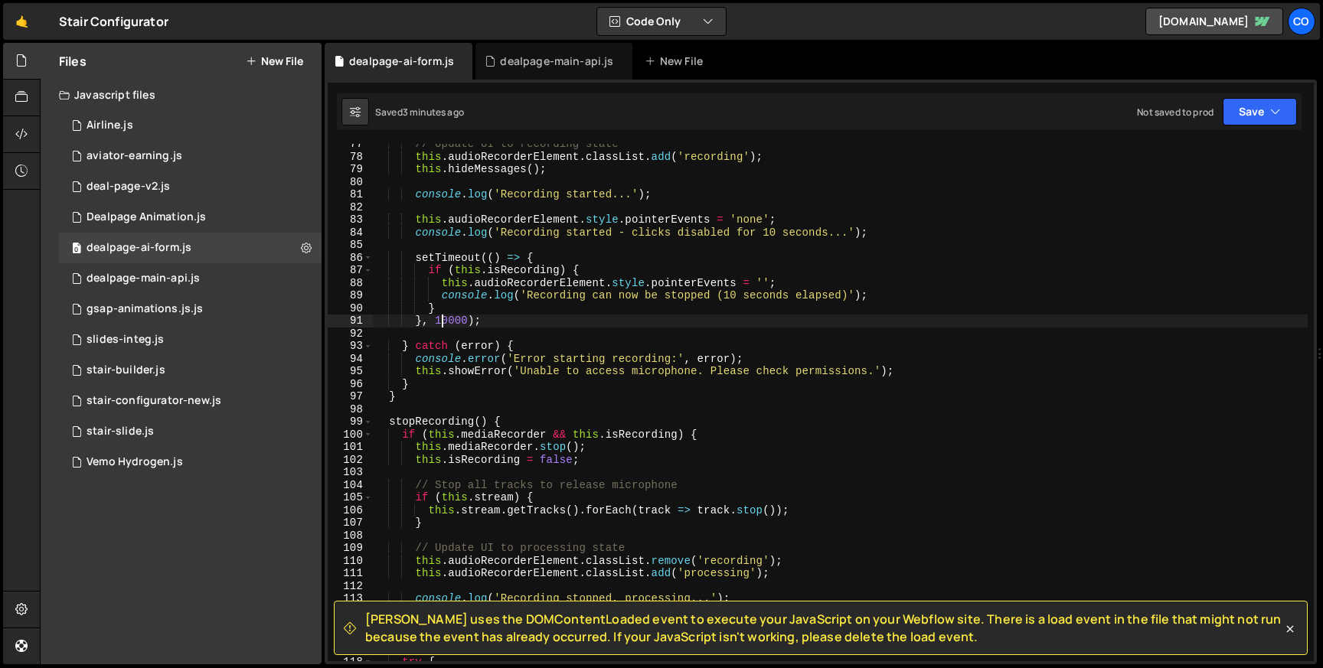
click at [443, 319] on div "// Update UI to recording state this . audioRecorderElement . classList . add (…" at bounding box center [840, 409] width 935 height 543
click at [1248, 122] on button "Save" at bounding box center [1260, 112] width 74 height 28
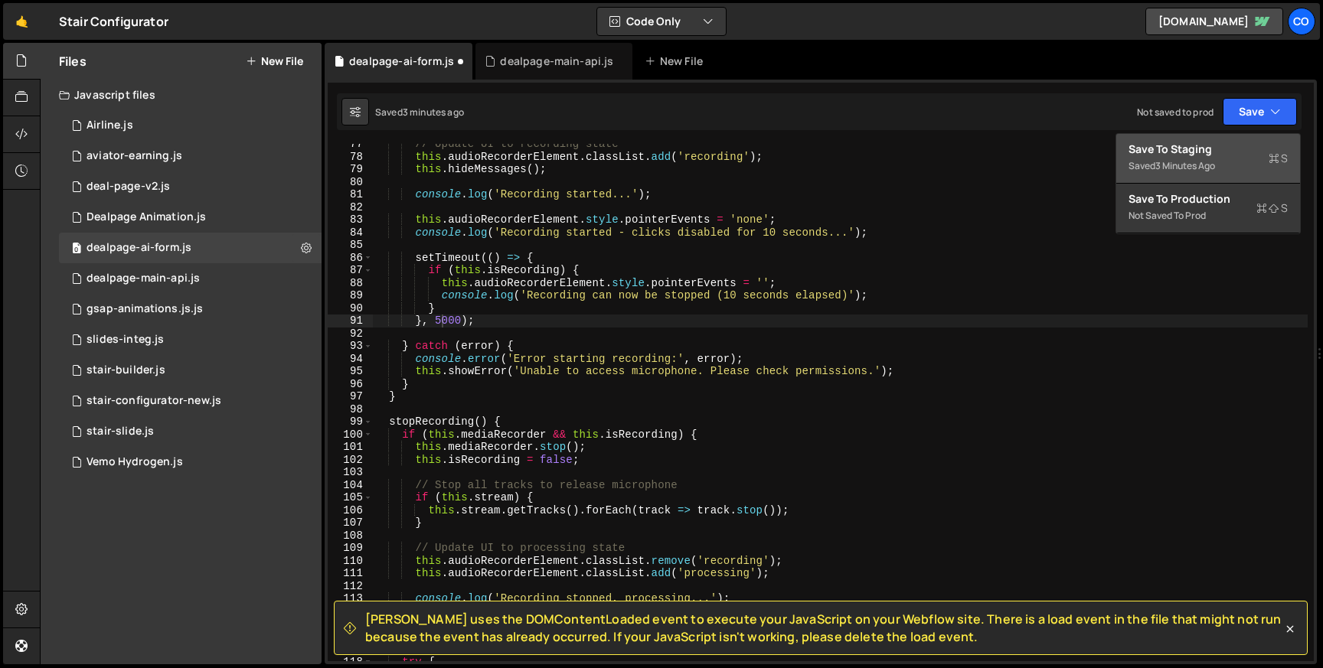
click at [1201, 141] on button "Save to Staging S Saved 3 minutes ago" at bounding box center [1208, 159] width 184 height 50
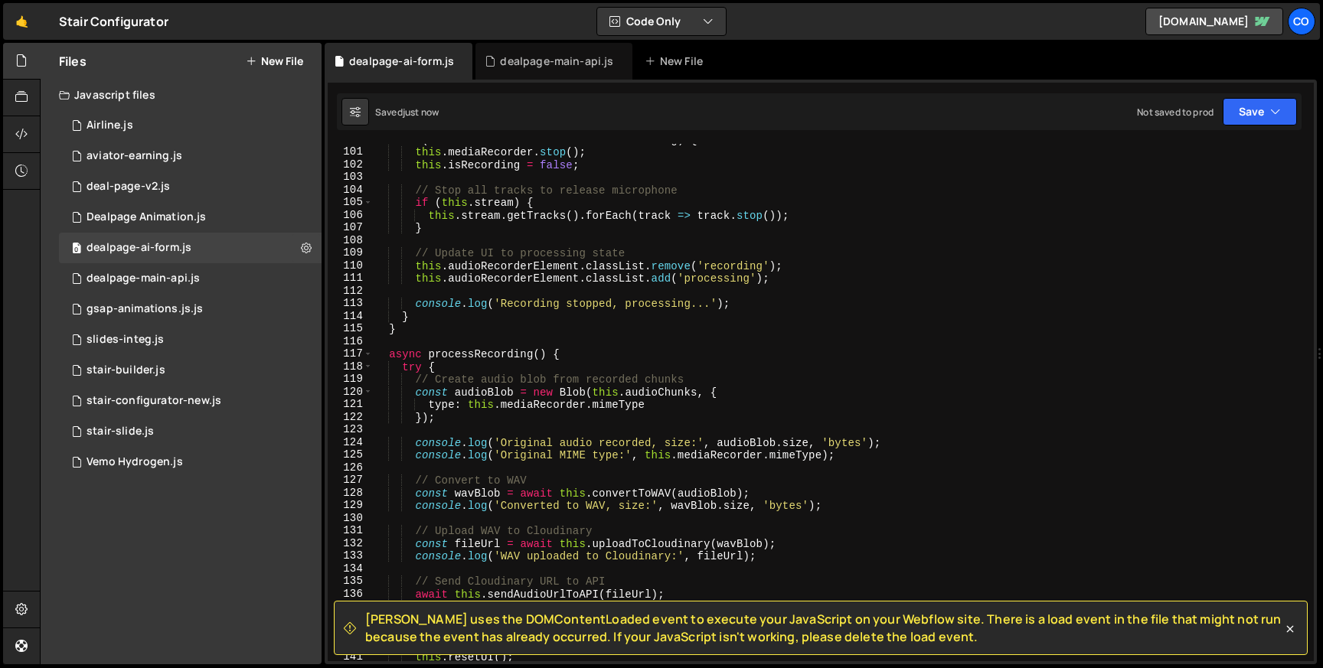
scroll to position [1261, 0]
type textarea "this.audioRecorderElement.classList.remove('recording');"
click at [734, 270] on div "if ( this . mediaRecorder && this . isRecording ) { this . mediaRecorder . stop…" at bounding box center [840, 404] width 935 height 543
